Goal: Task Accomplishment & Management: Manage account settings

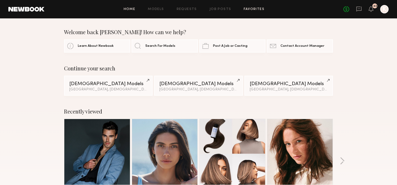
click at [248, 9] on link "Favorites" at bounding box center [254, 9] width 21 height 3
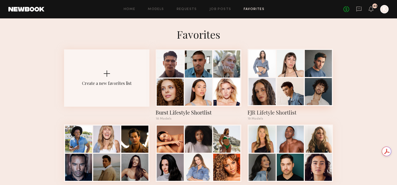
click at [264, 77] on div at bounding box center [290, 77] width 85 height 57
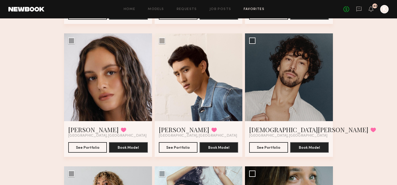
scroll to position [170, 0]
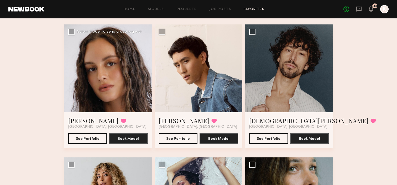
click at [115, 81] on div at bounding box center [108, 68] width 88 height 88
click at [108, 71] on div at bounding box center [108, 68] width 88 height 88
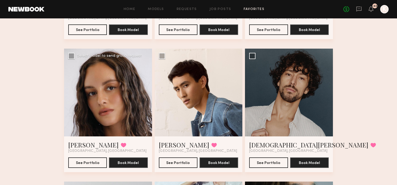
scroll to position [144, 0]
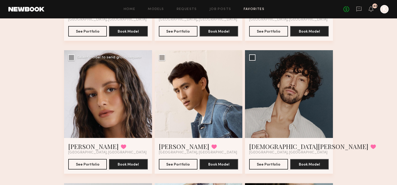
click at [101, 60] on div at bounding box center [108, 94] width 88 height 88
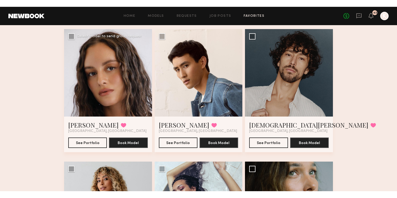
scroll to position [183, 0]
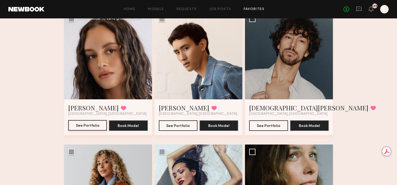
click at [91, 125] on button "See Portfolio" at bounding box center [87, 125] width 39 height 11
